Goal: Task Accomplishment & Management: Use online tool/utility

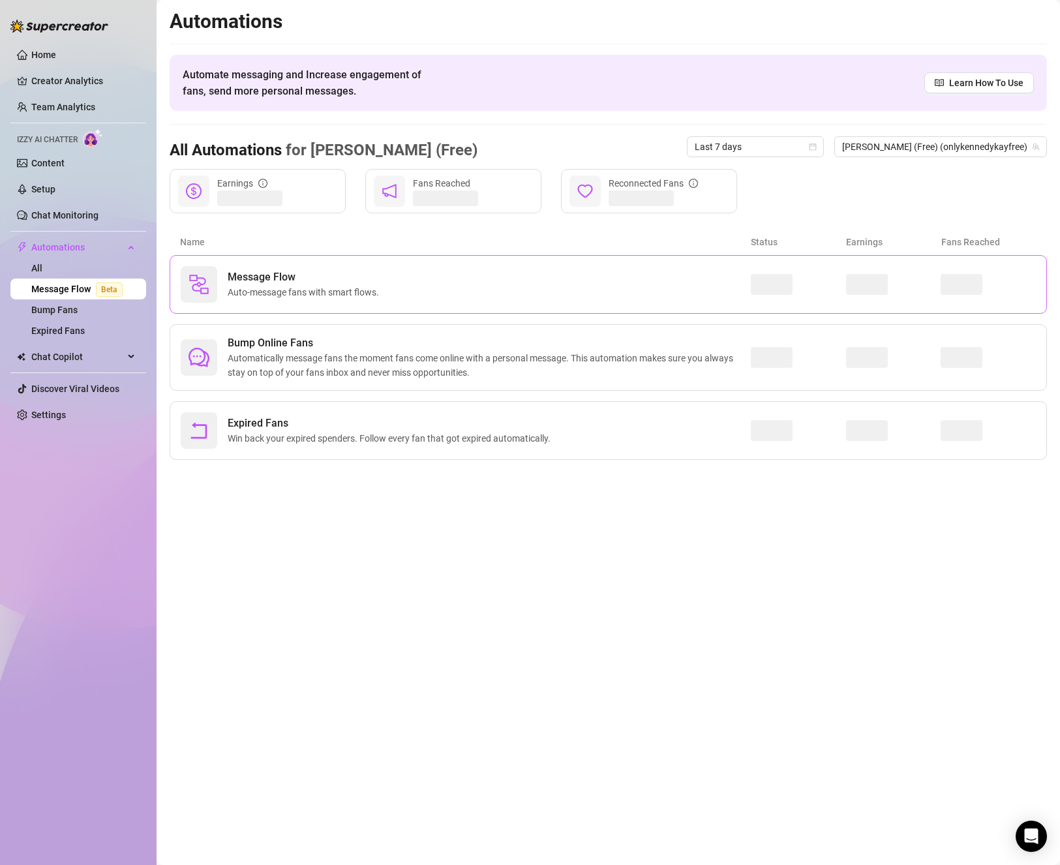
click at [352, 291] on span "Auto-message fans with smart flows." at bounding box center [306, 292] width 156 height 14
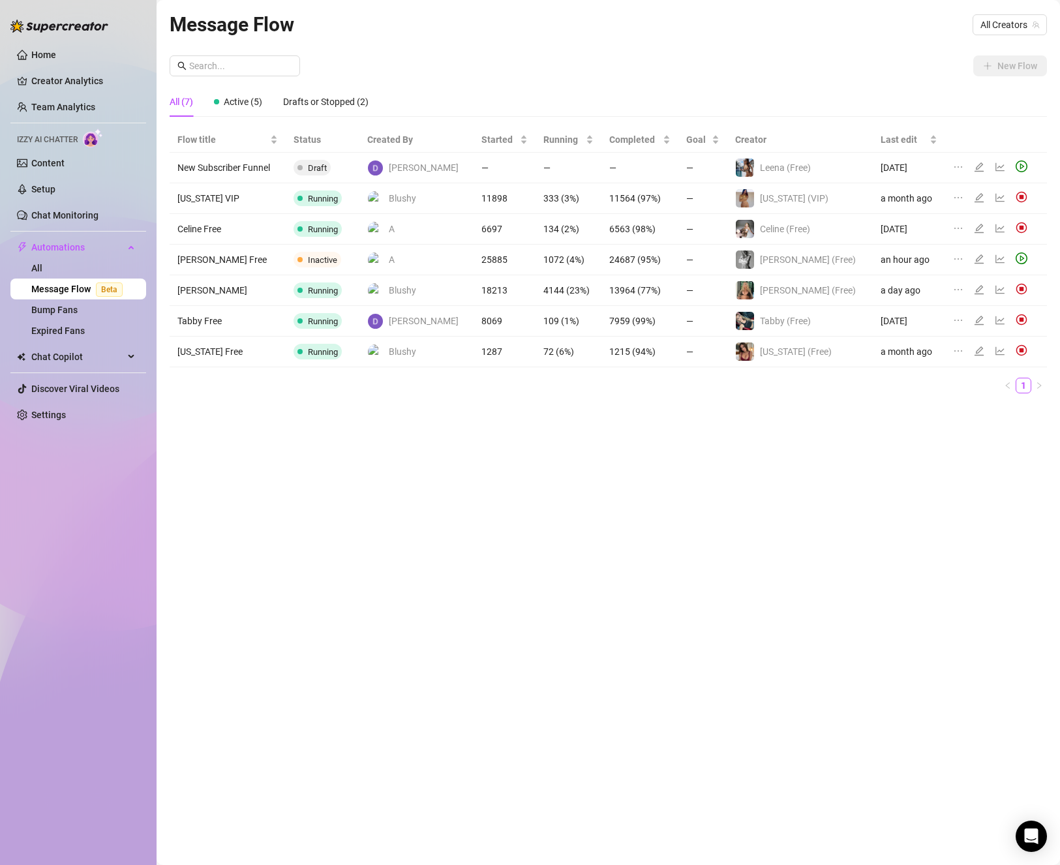
click at [1019, 255] on div at bounding box center [1023, 259] width 17 height 14
click at [1015, 257] on icon "play-circle" at bounding box center [1021, 258] width 12 height 12
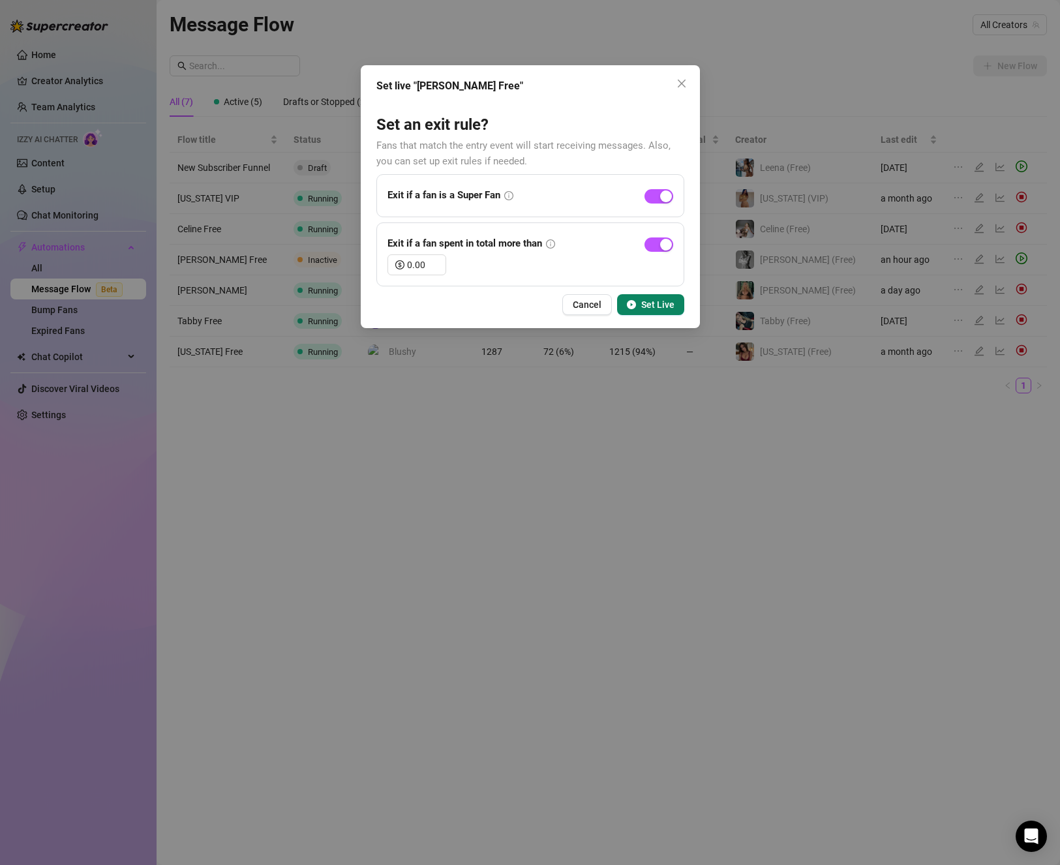
click at [640, 301] on button "Set Live" at bounding box center [650, 304] width 67 height 21
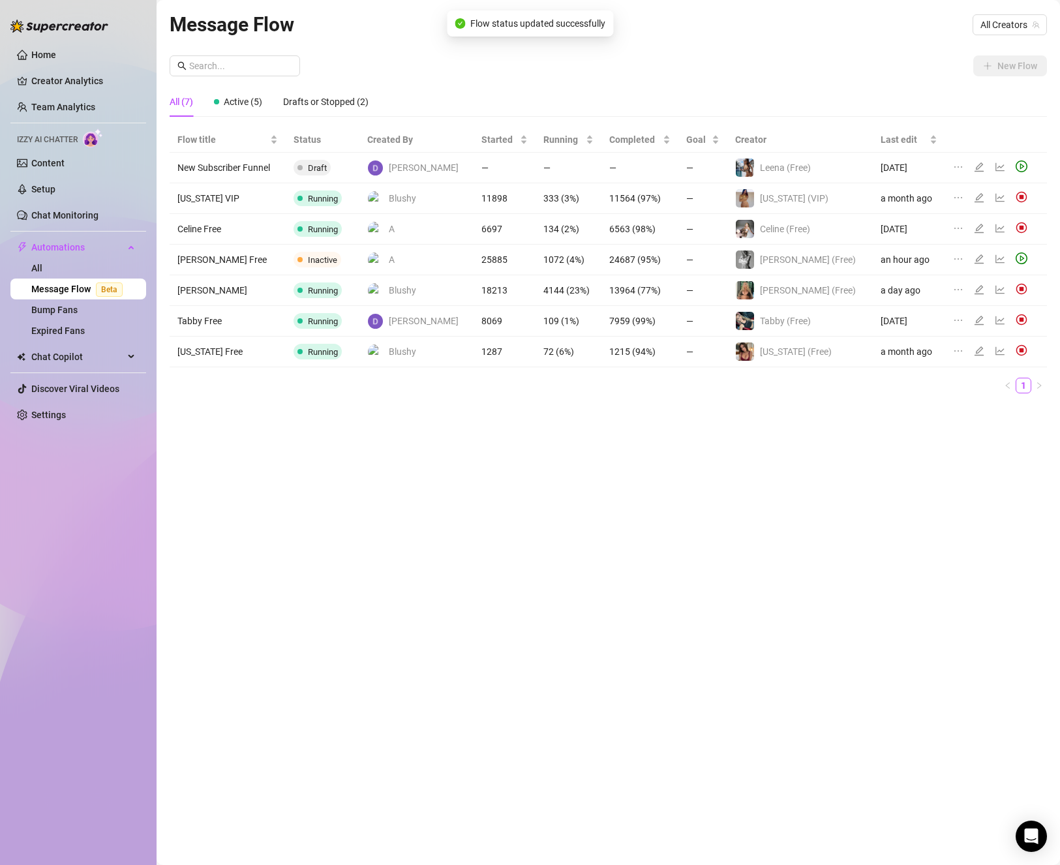
click at [1019, 259] on icon "play-circle" at bounding box center [1021, 259] width 5 height 6
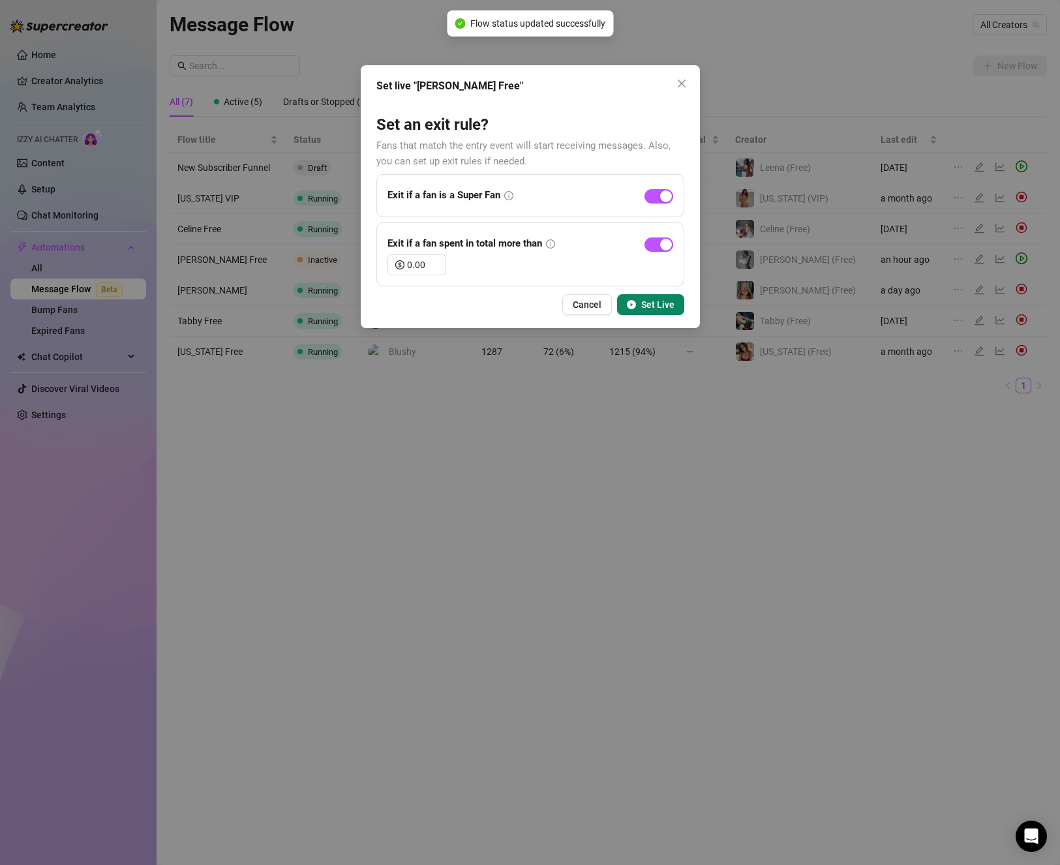
click at [659, 301] on span "Set Live" at bounding box center [657, 304] width 33 height 10
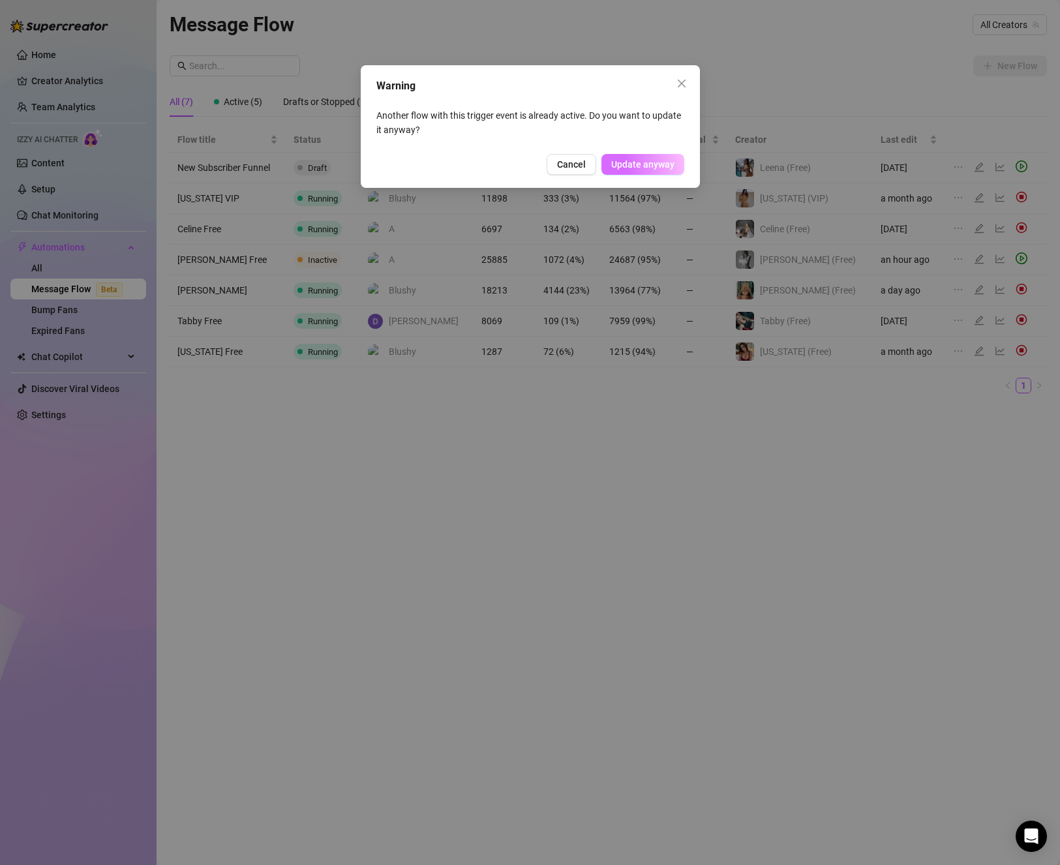
click at [629, 160] on span "Update anyway" at bounding box center [642, 164] width 63 height 10
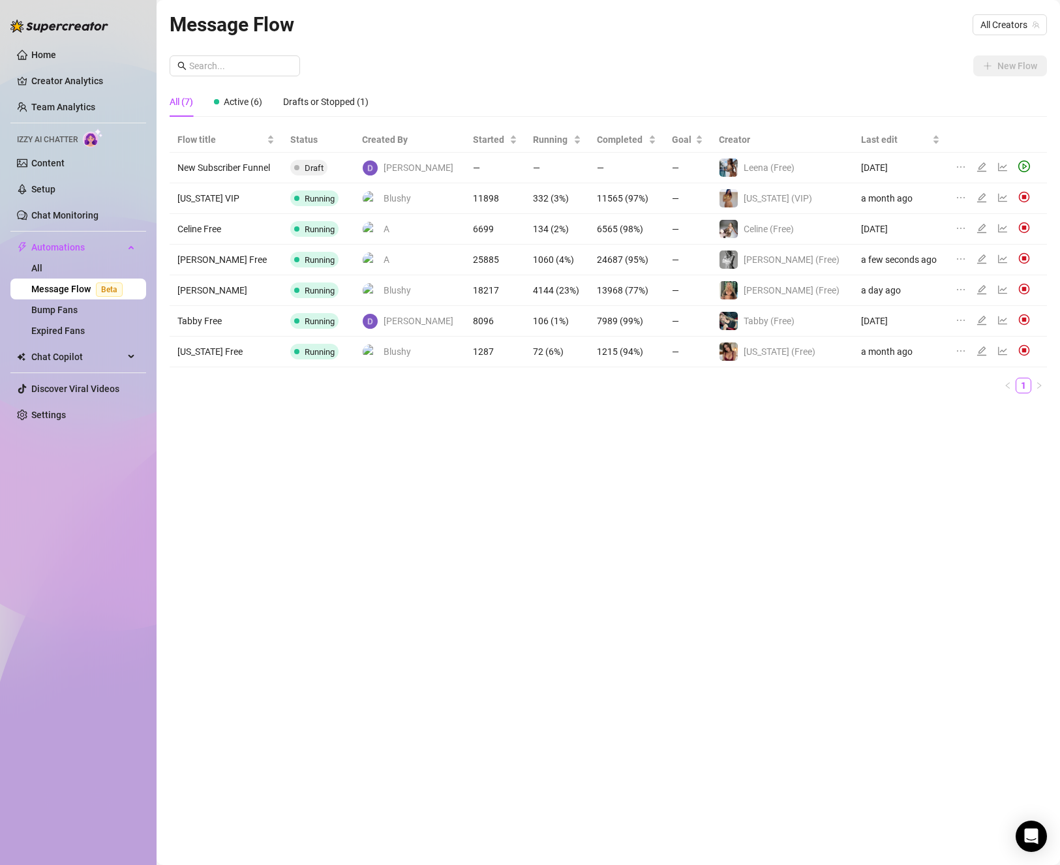
drag, startPoint x: 971, startPoint y: 258, endPoint x: 646, endPoint y: 580, distance: 457.4
click at [662, 578] on div "Message Flow All Creators New Flow All (7) Active (6) Drafts or Stopped (1) Flo…" at bounding box center [608, 417] width 877 height 816
drag, startPoint x: 421, startPoint y: 572, endPoint x: 155, endPoint y: 638, distance: 273.6
click at [417, 573] on div "Message Flow All Creators New Flow All (7) Active (6) Drafts or Stopped (1) Flo…" at bounding box center [608, 417] width 877 height 816
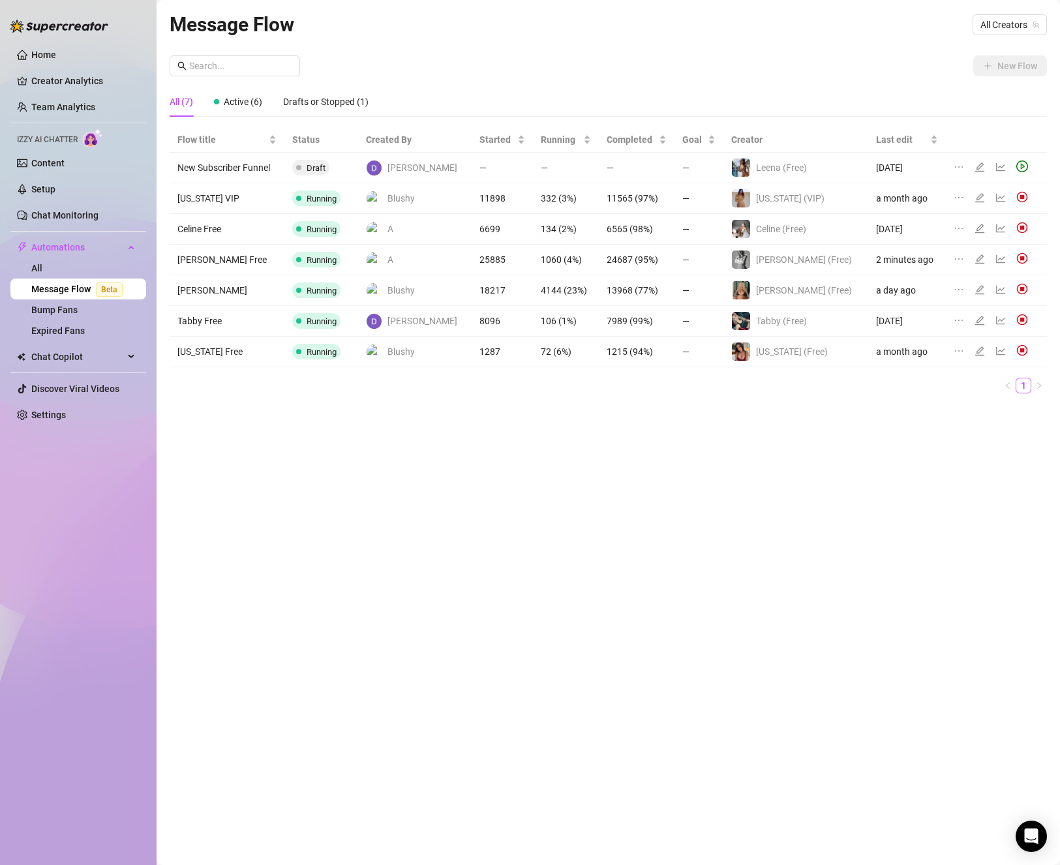
click at [577, 620] on div "Message Flow All Creators New Flow All (7) Active (6) Drafts or Stopped (1) Flo…" at bounding box center [608, 417] width 877 height 816
click at [697, 451] on div "Message Flow All Creators New Flow All (7) Active (6) Drafts or Stopped (1) Flo…" at bounding box center [608, 417] width 877 height 816
